Goal: Transaction & Acquisition: Obtain resource

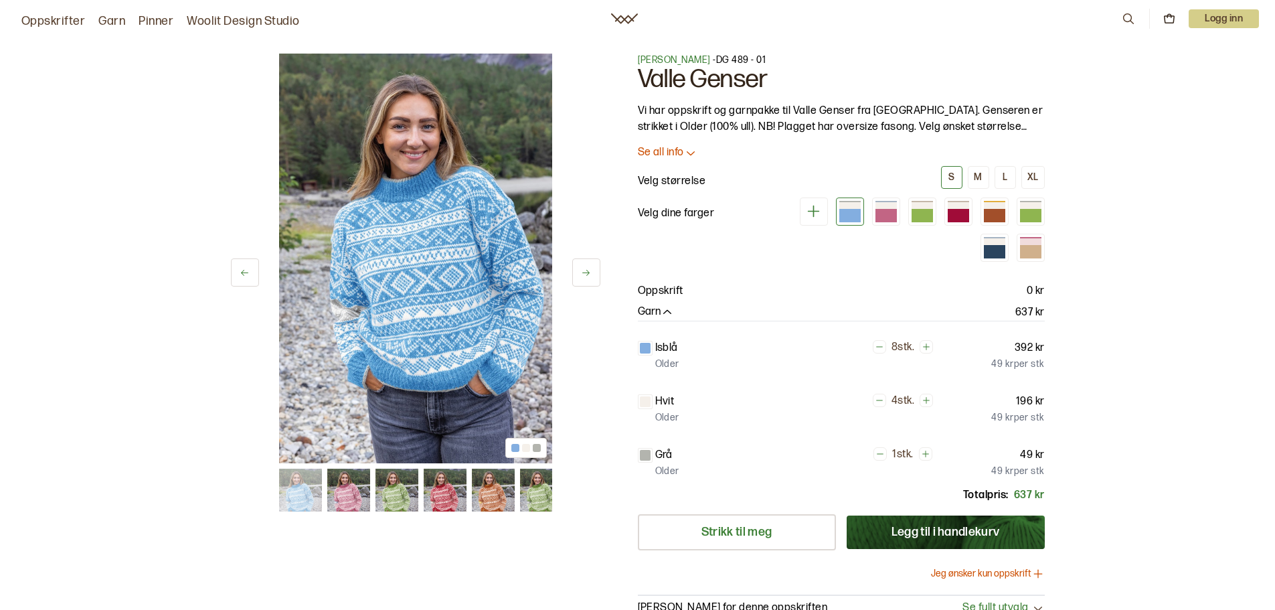
click at [353, 486] on img at bounding box center [348, 489] width 43 height 43
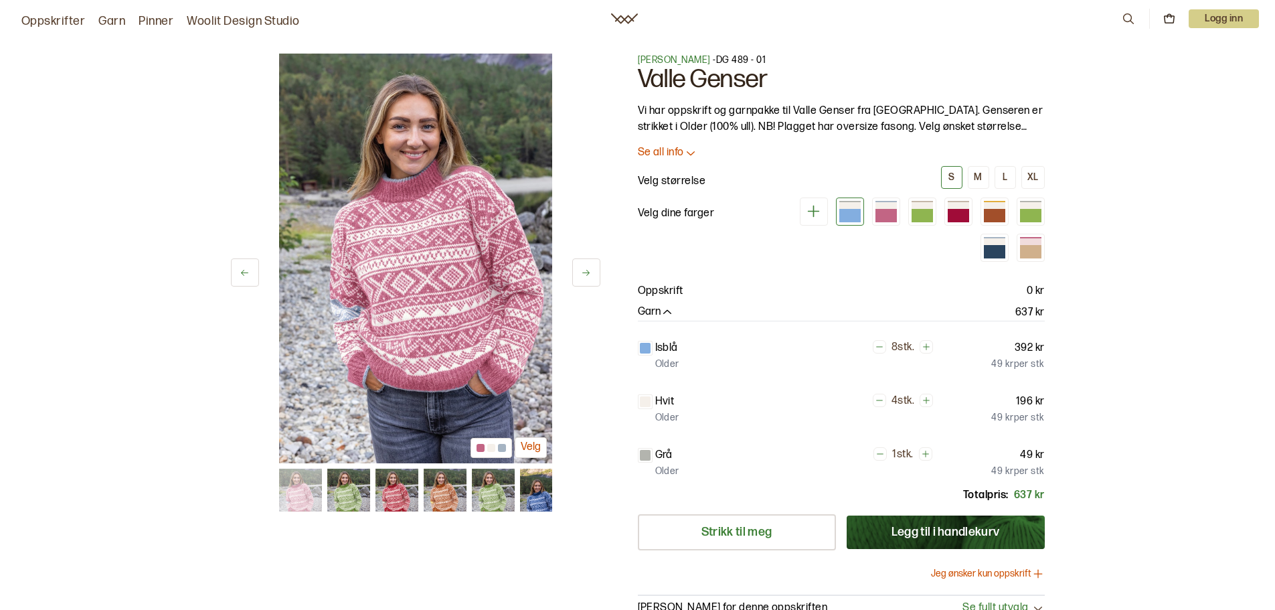
click at [361, 490] on img at bounding box center [348, 489] width 43 height 43
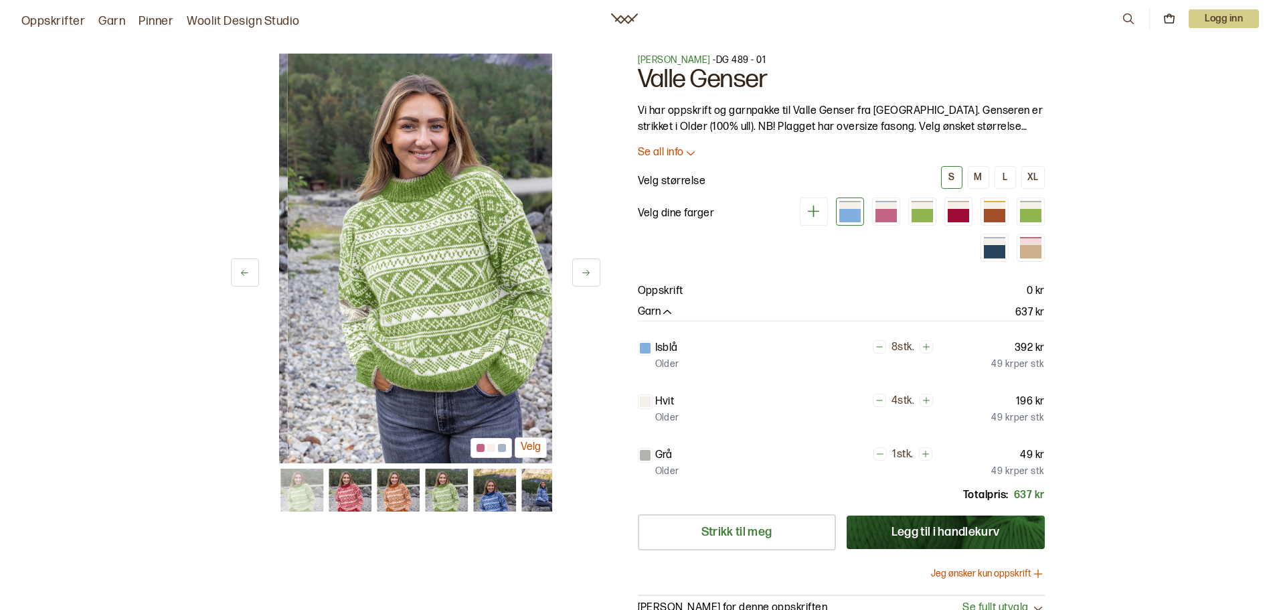
click at [360, 491] on img at bounding box center [350, 489] width 43 height 43
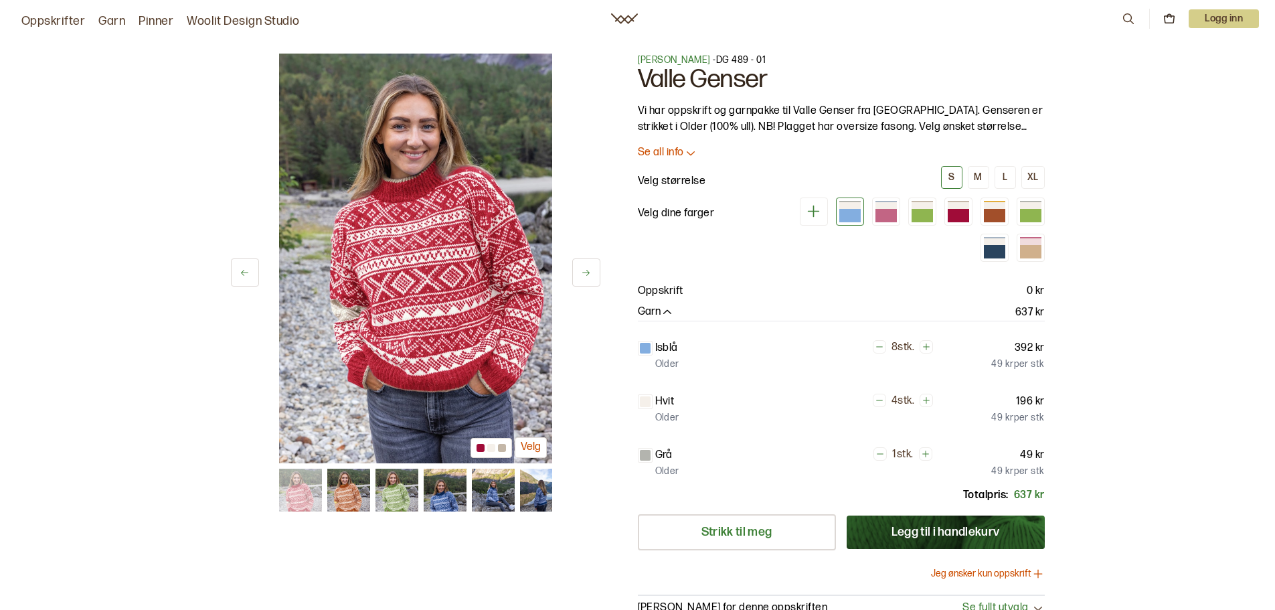
click at [384, 495] on img at bounding box center [396, 489] width 43 height 43
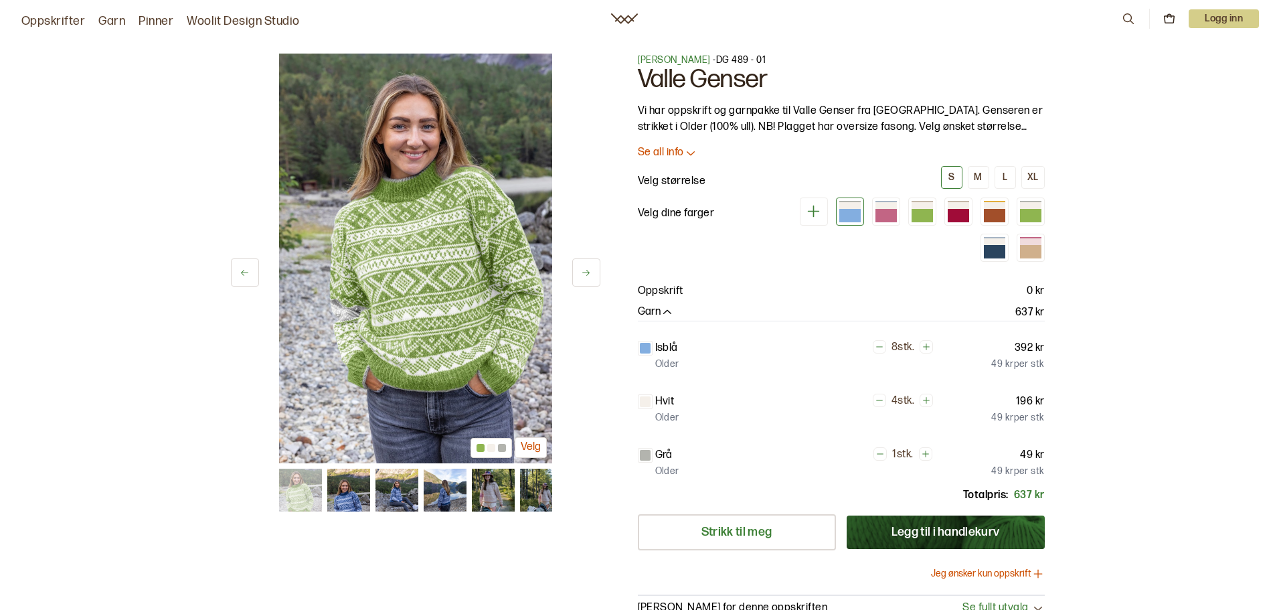
click at [242, 262] on button at bounding box center [245, 272] width 28 height 28
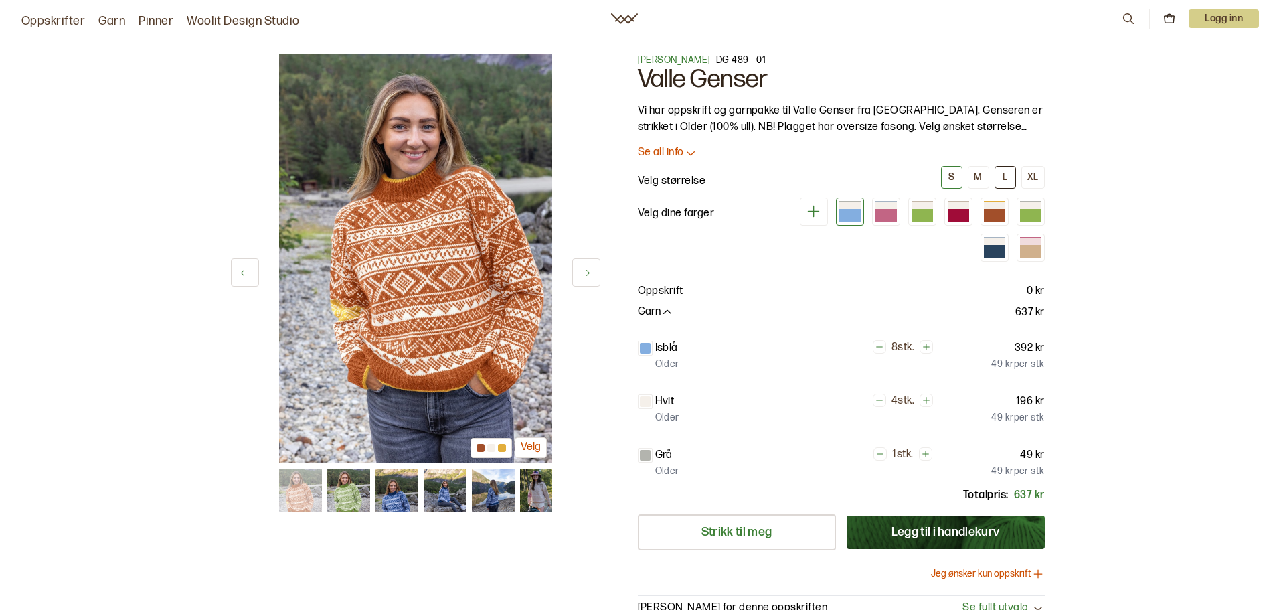
click at [1004, 177] on div "L" at bounding box center [1005, 177] width 5 height 12
click at [1001, 205] on div at bounding box center [994, 205] width 21 height 7
click at [1076, 304] on div "5 av 12 5 av 12 [PERSON_NAME] - DG 489 - 01 Valle Genser Vi har oppskrift og ga…" at bounding box center [637, 493] width 1275 height 932
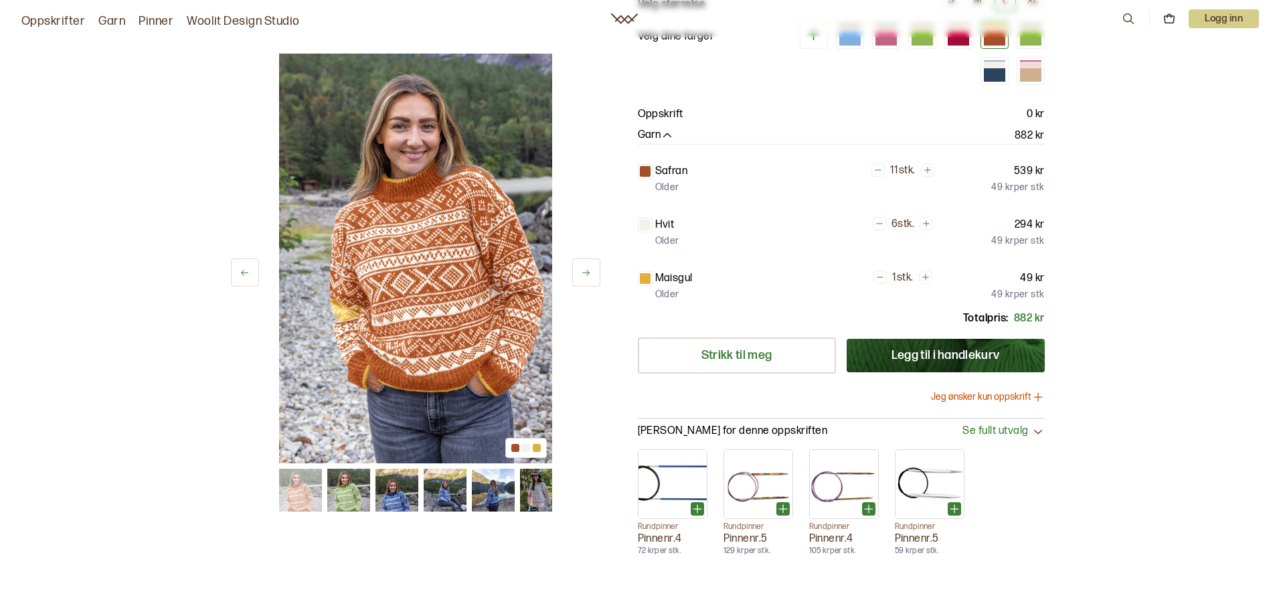
scroll to position [201, 0]
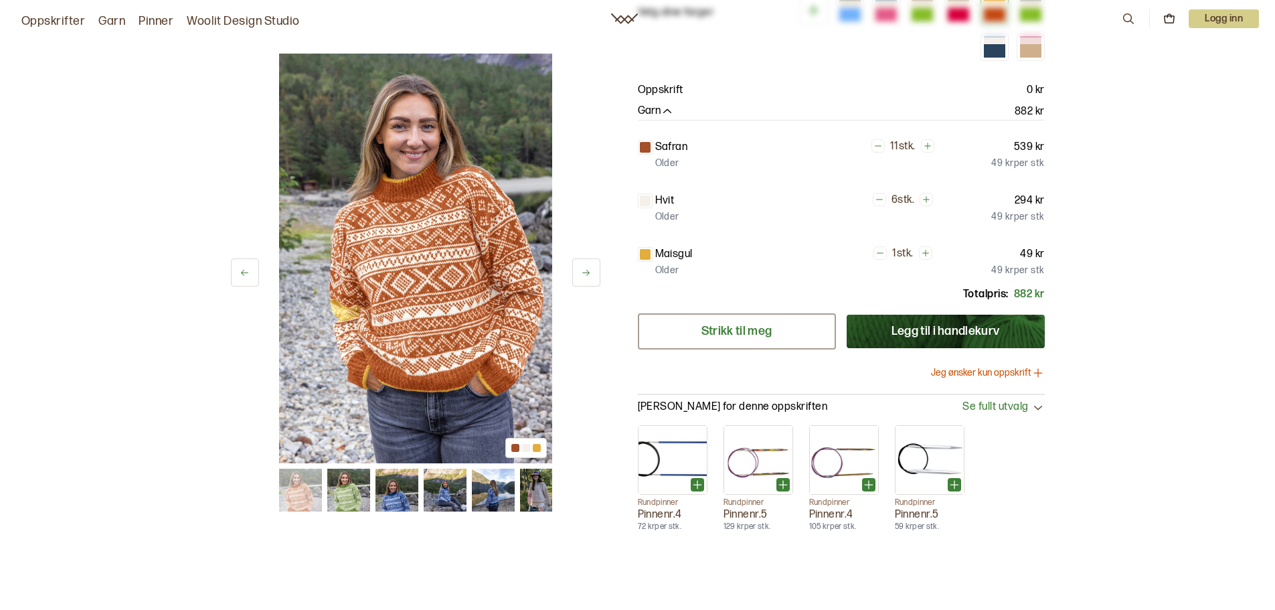
click at [778, 334] on link "Strikk til meg" at bounding box center [737, 331] width 198 height 36
